Goal: Transaction & Acquisition: Purchase product/service

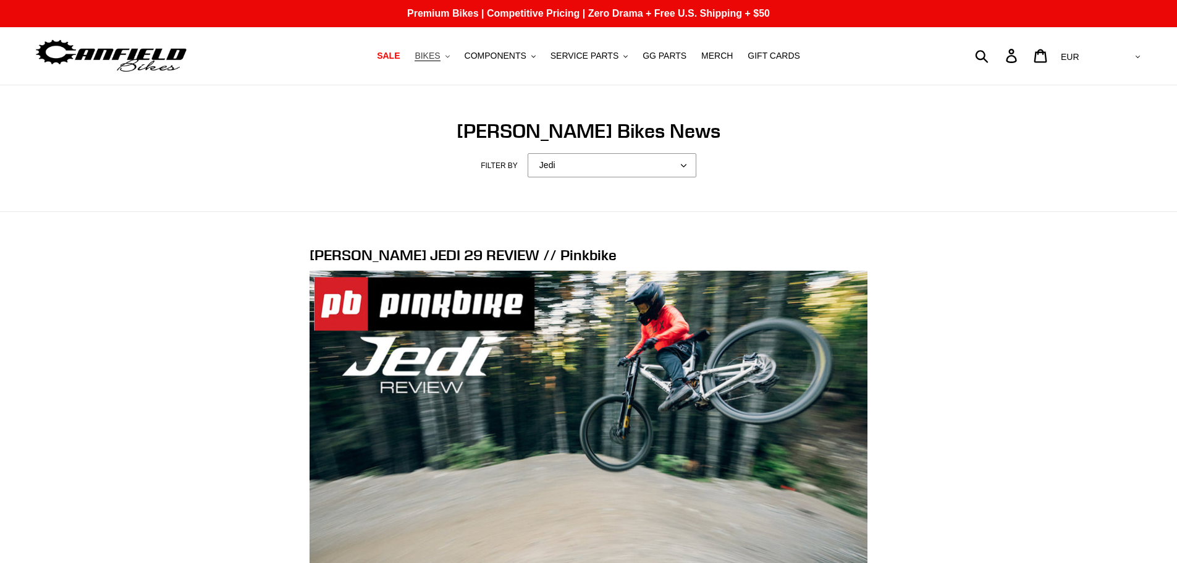
click at [455, 61] on button "BIKES .cls-1{fill:#231f20}" at bounding box center [431, 56] width 47 height 17
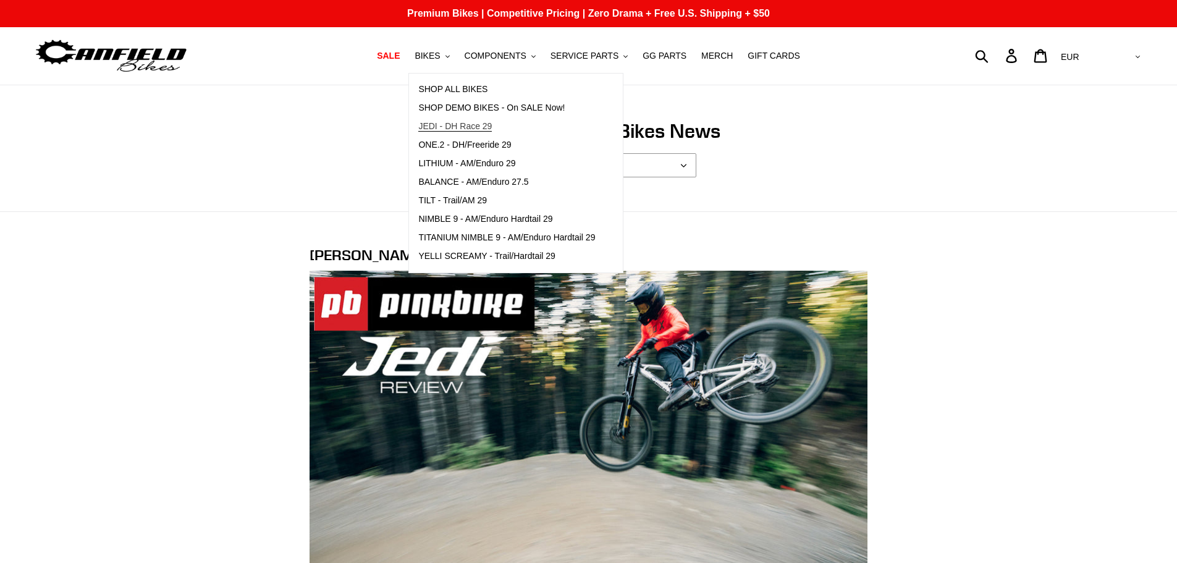
click at [453, 125] on span "JEDI - DH Race 29" at bounding box center [454, 126] width 73 height 10
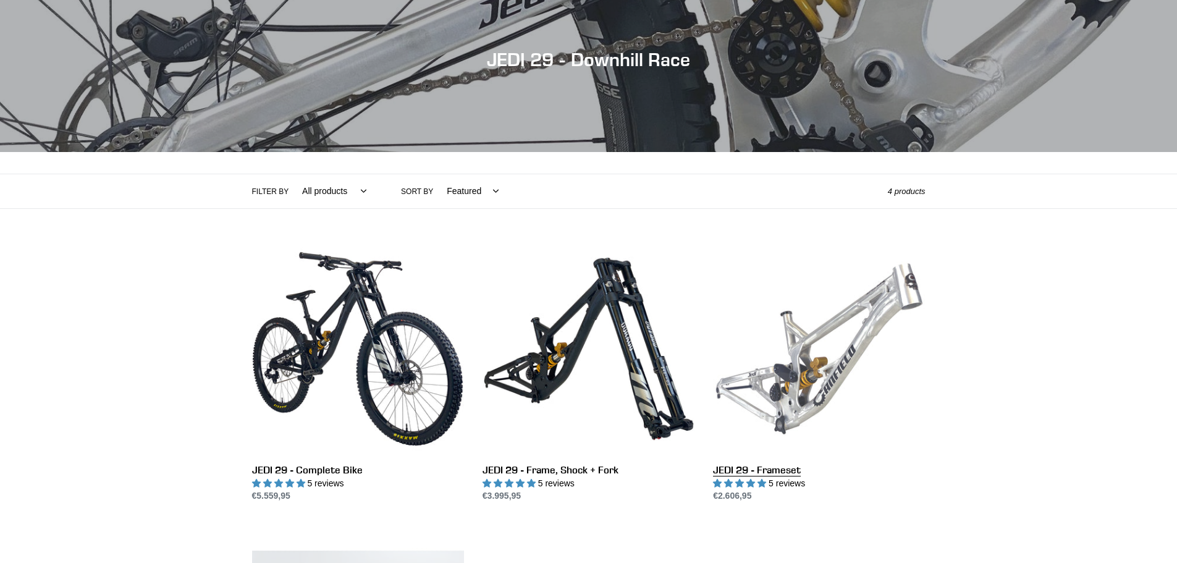
scroll to position [247, 0]
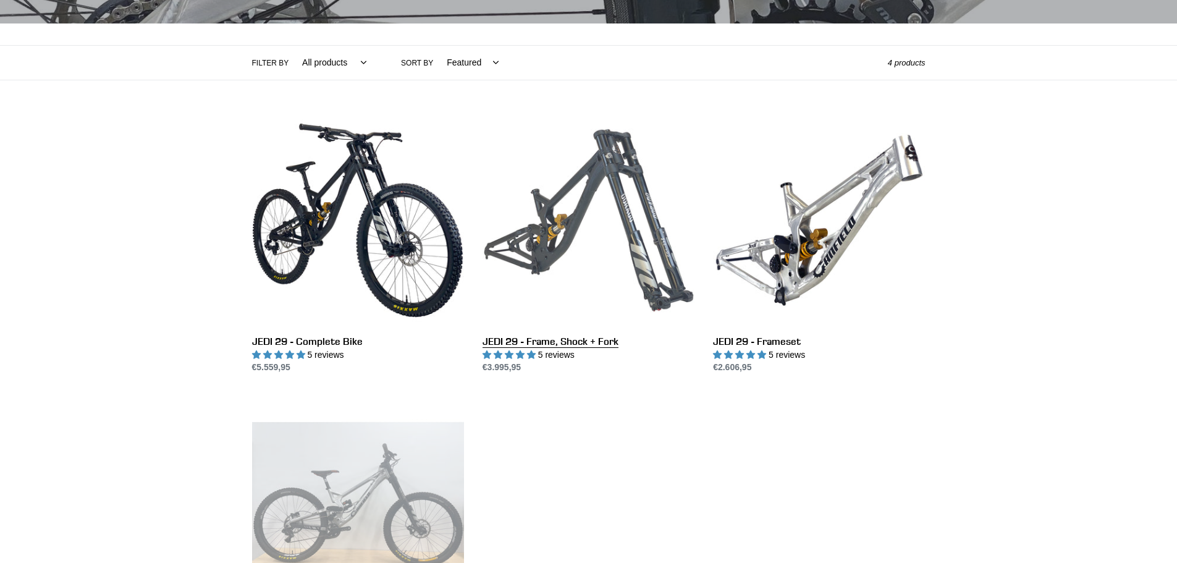
click at [619, 197] on link "JEDI 29 - Frame, Shock + Fork" at bounding box center [588, 244] width 212 height 260
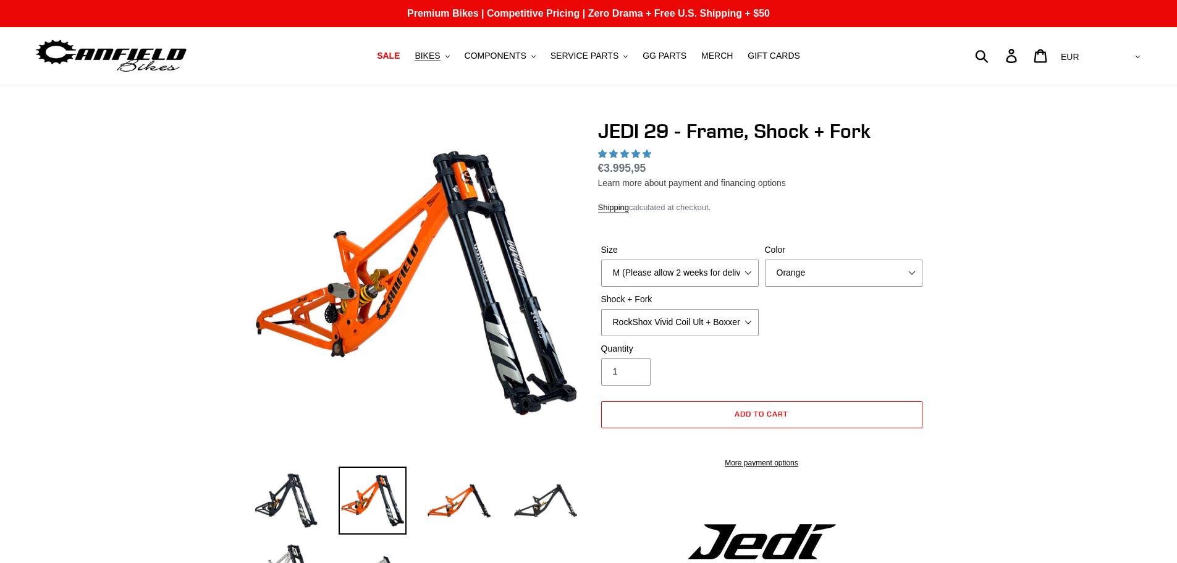
select select "highest-rating"
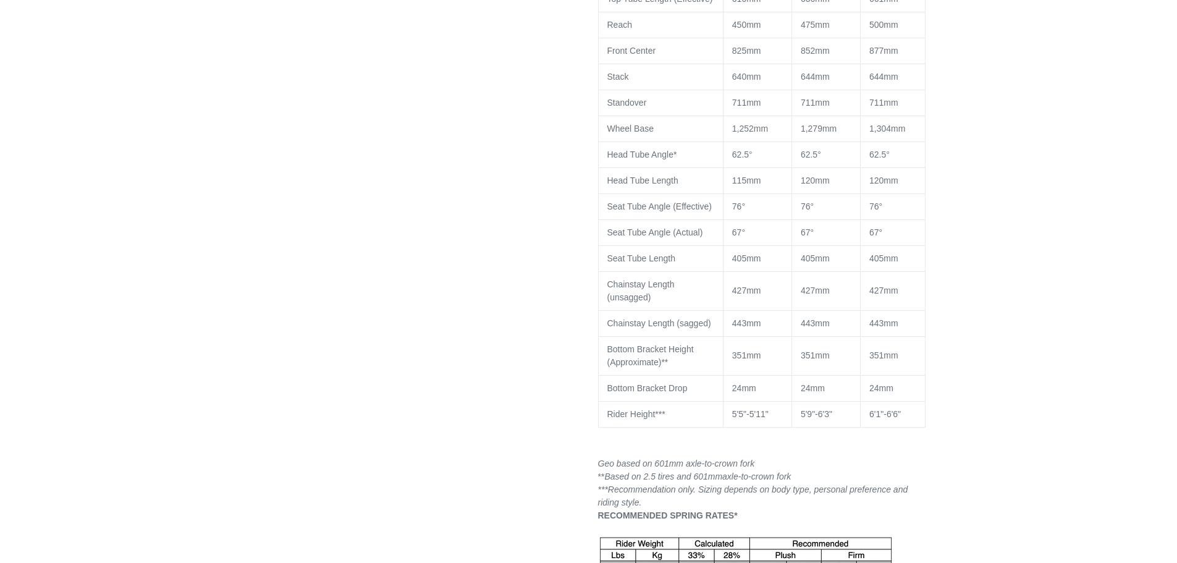
scroll to position [1297, 0]
